Goal: Task Accomplishment & Management: Use online tool/utility

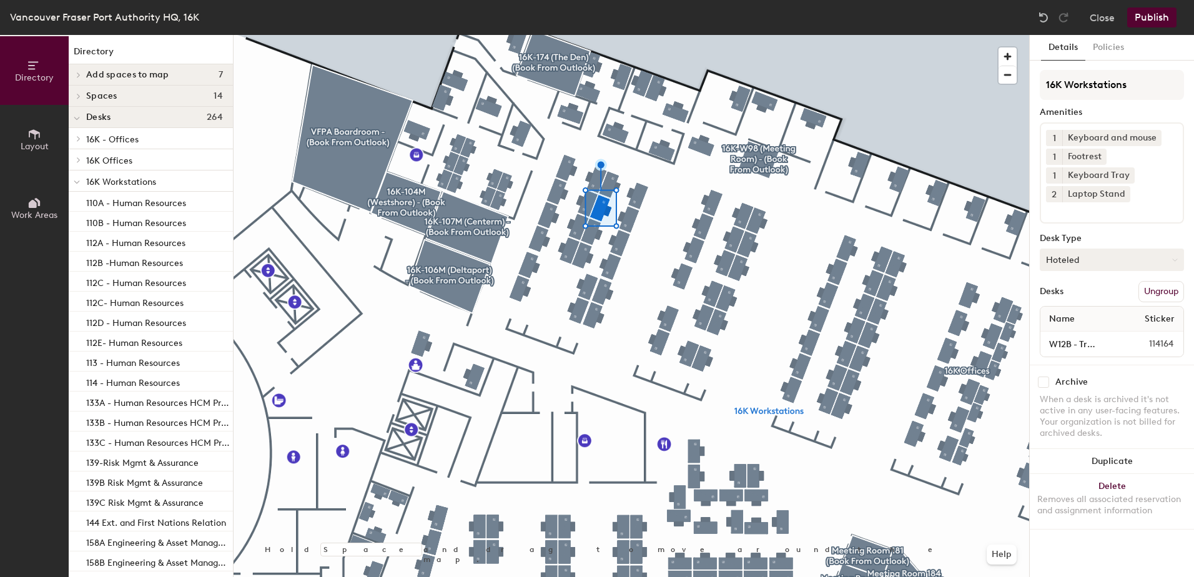
click at [1137, 252] on button "Hoteled" at bounding box center [1112, 260] width 144 height 22
click at [1094, 294] on div "Assigned" at bounding box center [1102, 298] width 125 height 19
click at [1161, 20] on button "Publish" at bounding box center [1151, 17] width 49 height 20
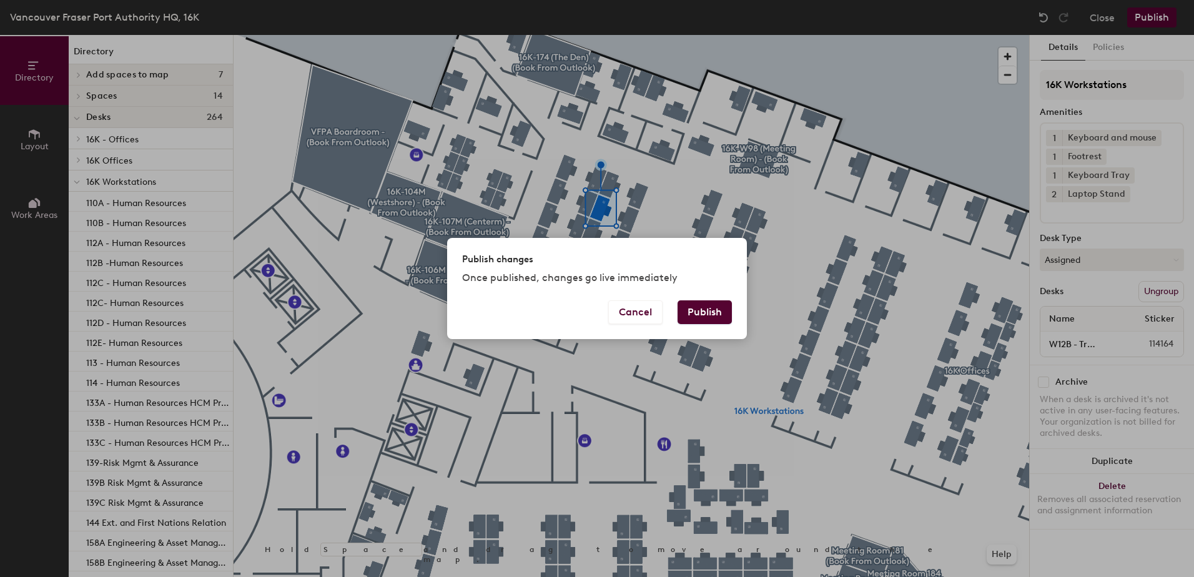
click at [686, 305] on button "Publish" at bounding box center [705, 312] width 54 height 24
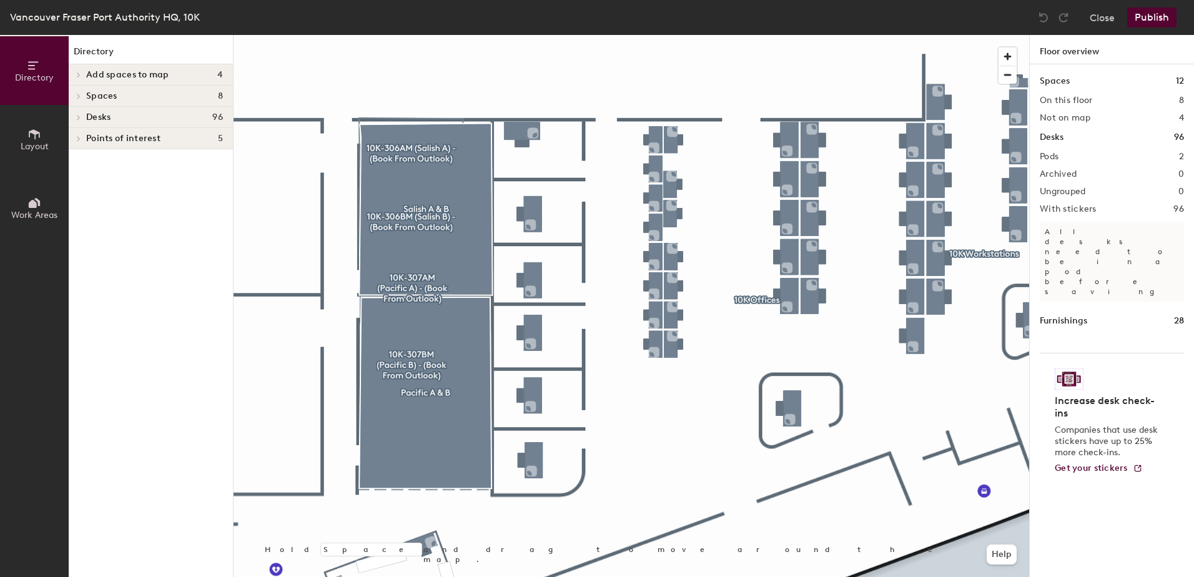
click at [651, 35] on div at bounding box center [632, 35] width 796 height 0
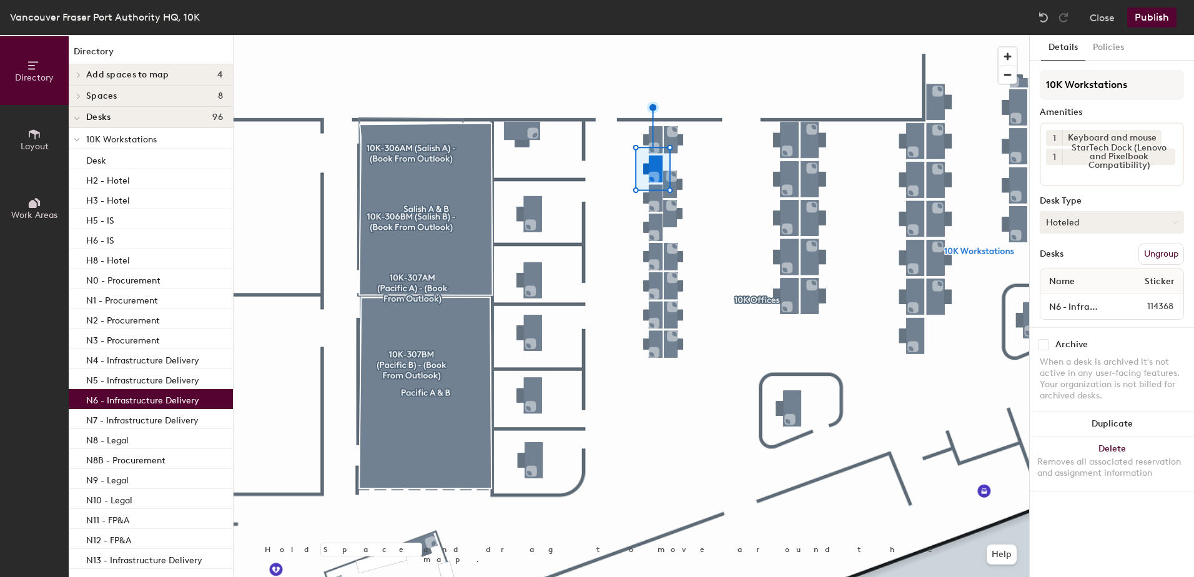
click at [1104, 224] on button "Hoteled" at bounding box center [1112, 222] width 144 height 22
click at [1070, 262] on div "Assigned" at bounding box center [1102, 261] width 125 height 19
click at [1149, 17] on button "Publish" at bounding box center [1151, 17] width 49 height 20
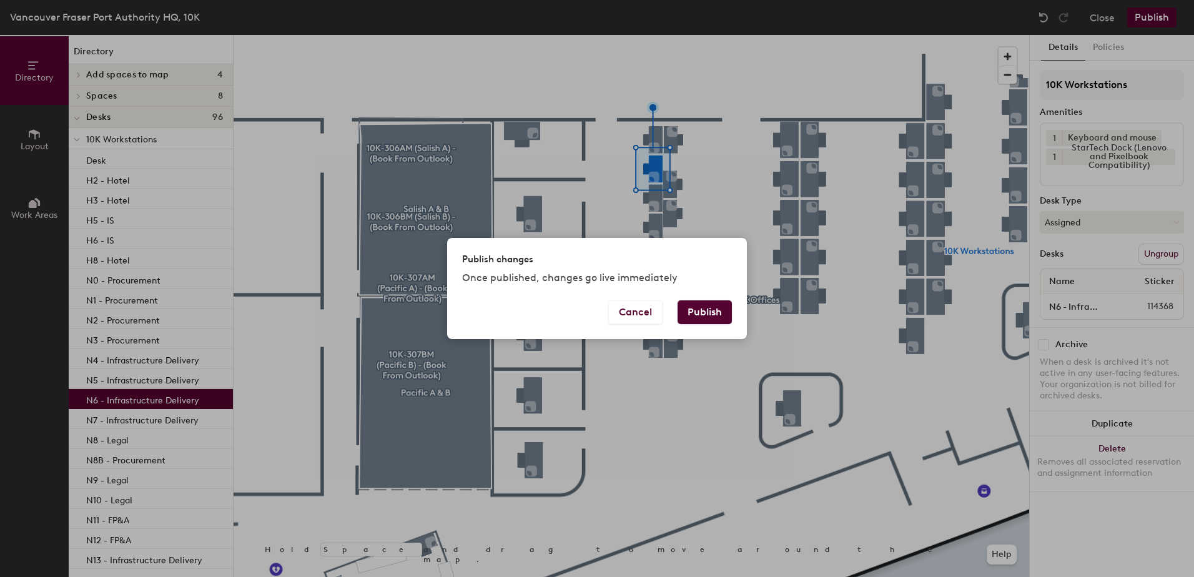
click at [710, 305] on button "Publish" at bounding box center [705, 312] width 54 height 24
